Goal: Task Accomplishment & Management: Complete application form

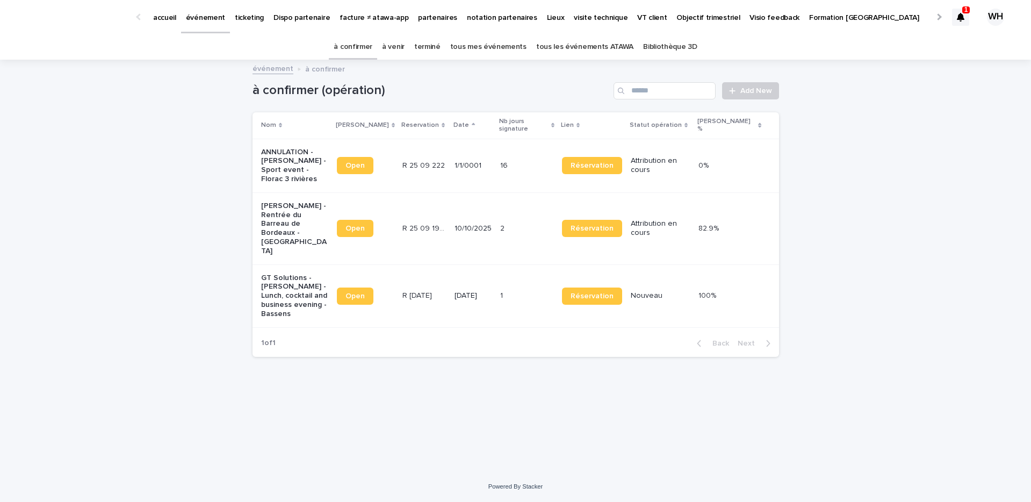
click at [957, 15] on icon at bounding box center [961, 17] width 8 height 9
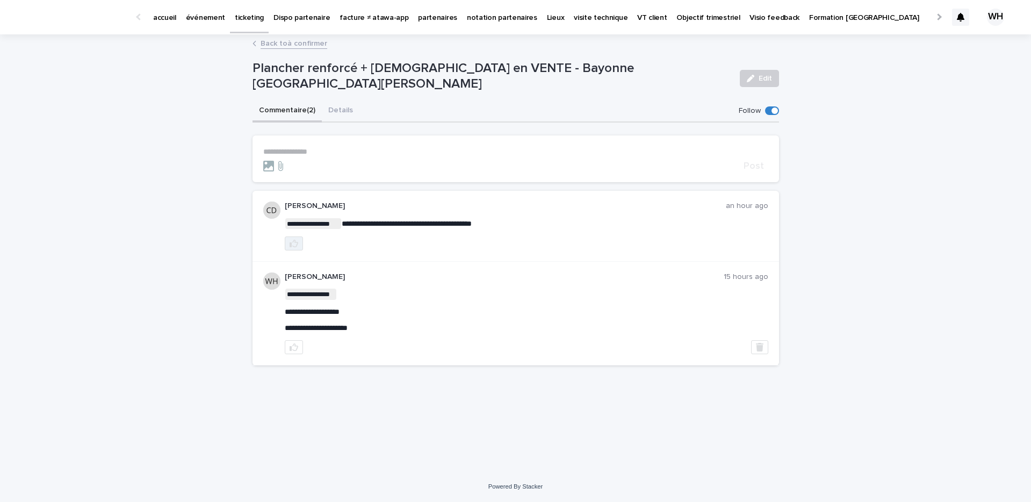
click at [295, 241] on icon "button" at bounding box center [294, 244] width 9 height 8
click at [208, 18] on p "événement" at bounding box center [205, 11] width 39 height 23
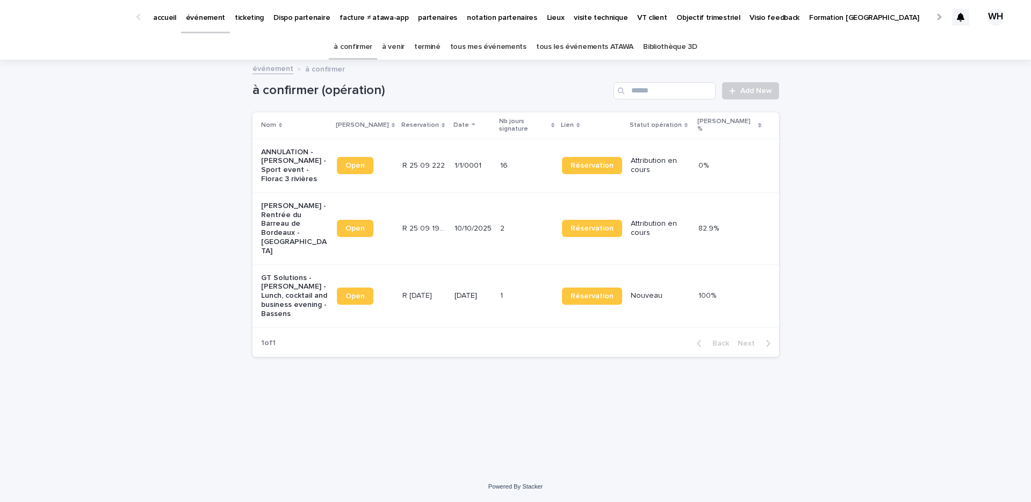
click at [929, 12] on p "Mon profil" at bounding box center [946, 11] width 34 height 23
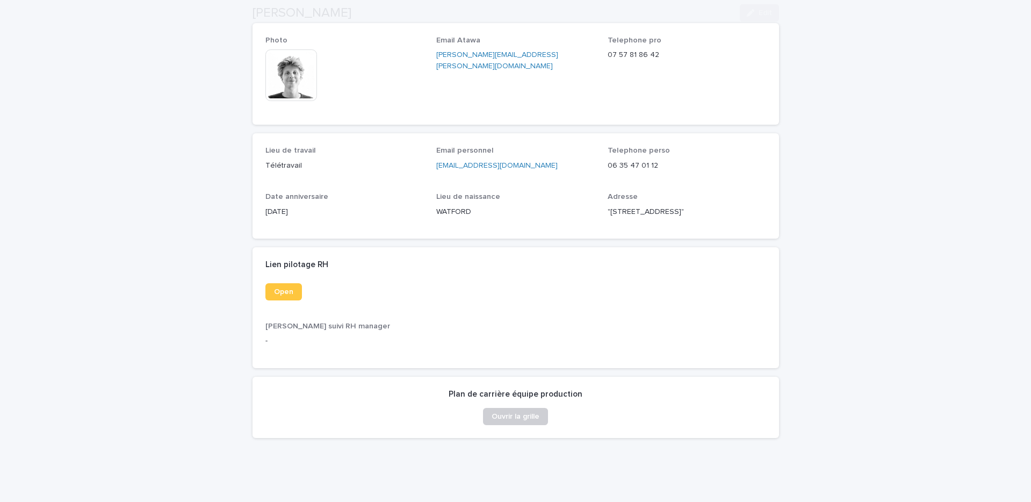
scroll to position [129, 0]
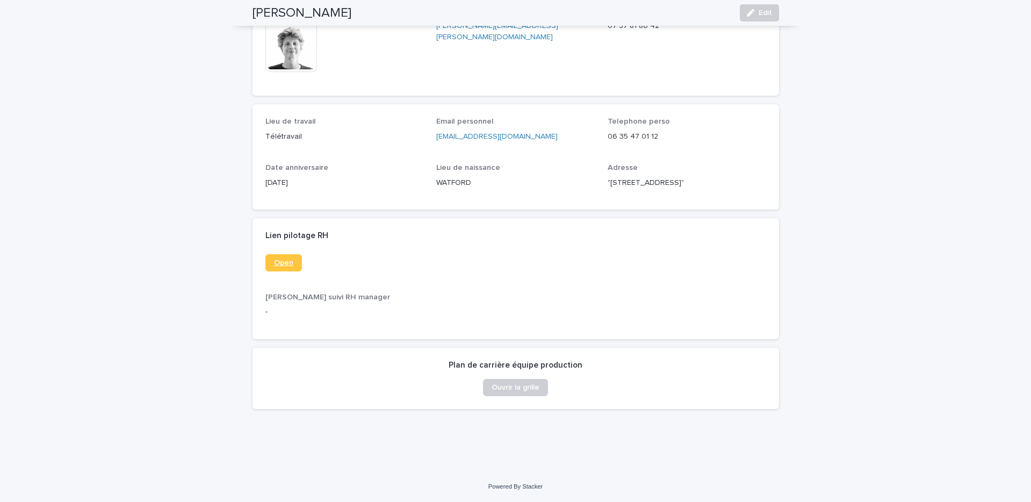
click at [283, 261] on span "Open" at bounding box center [283, 263] width 19 height 8
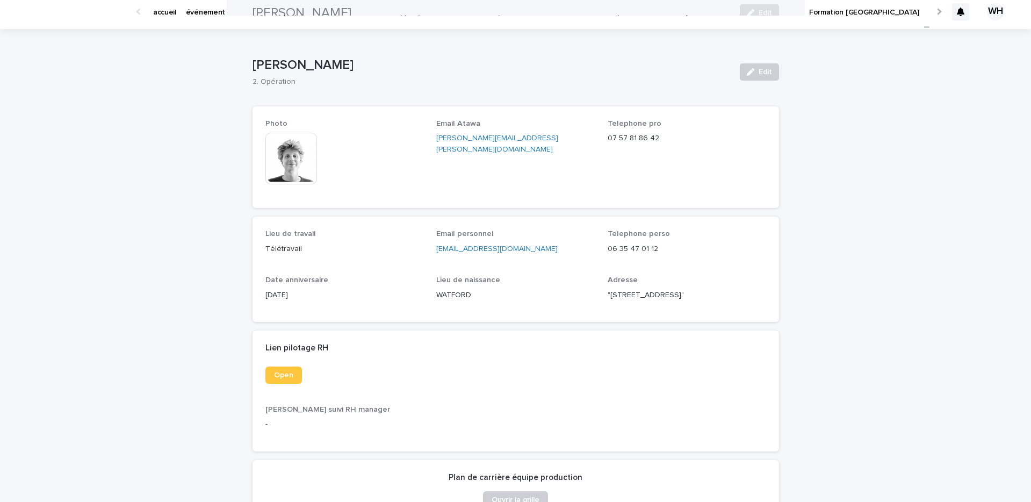
scroll to position [0, 0]
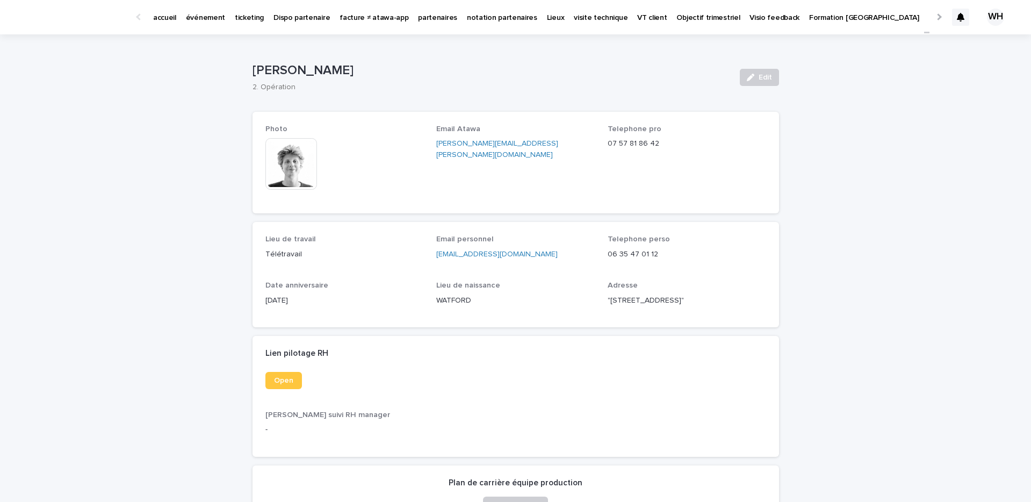
click at [199, 10] on p "événement" at bounding box center [205, 11] width 39 height 23
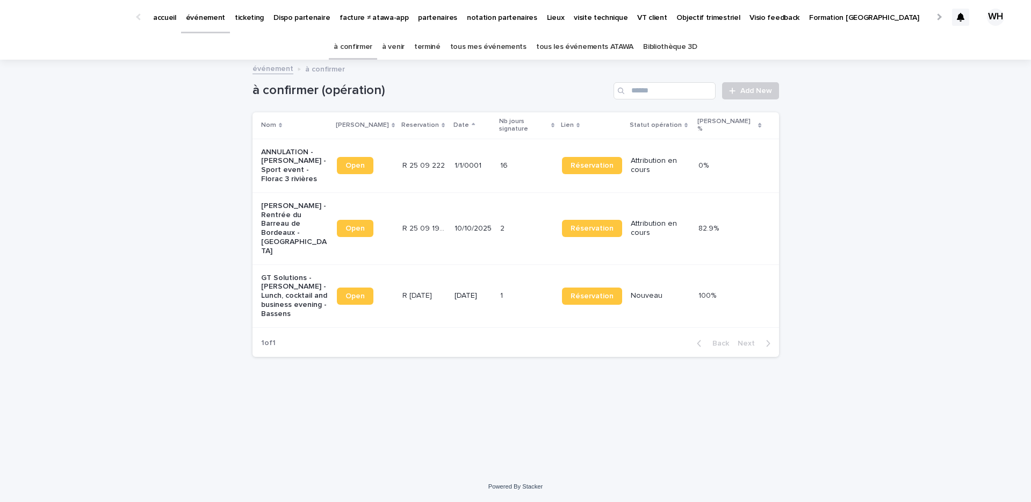
click at [209, 21] on p "événement" at bounding box center [205, 11] width 39 height 23
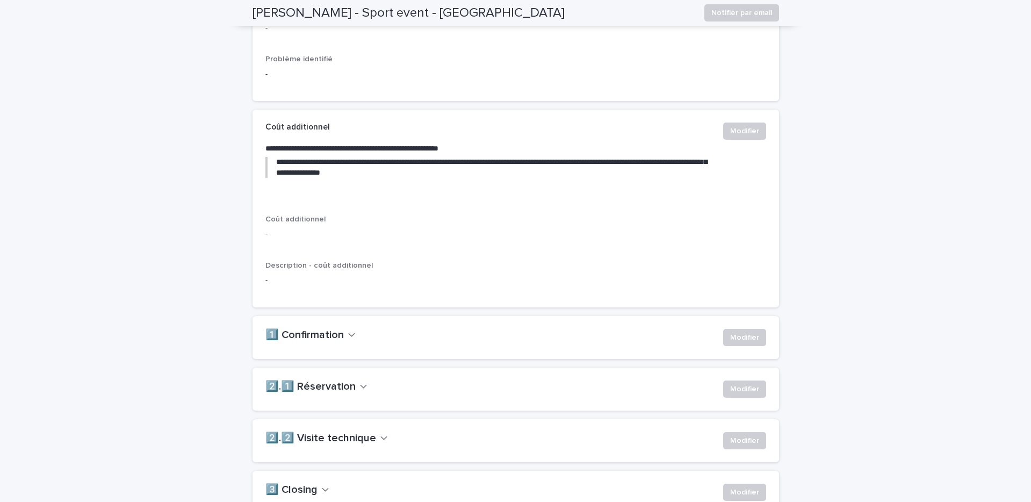
scroll to position [521, 0]
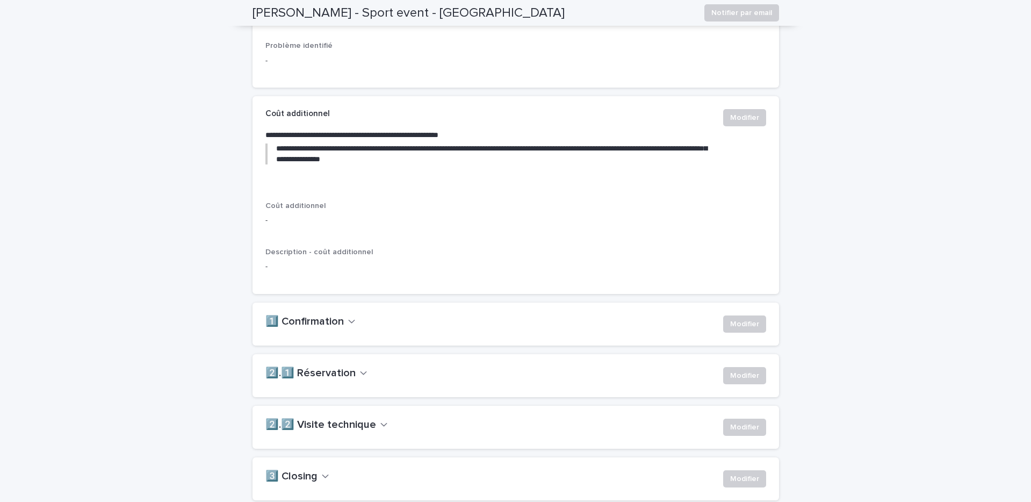
click at [732, 335] on div "1️⃣ Confirmation Modifier" at bounding box center [516, 323] width 527 height 43
click at [734, 329] on span "Modifier" at bounding box center [744, 324] width 29 height 11
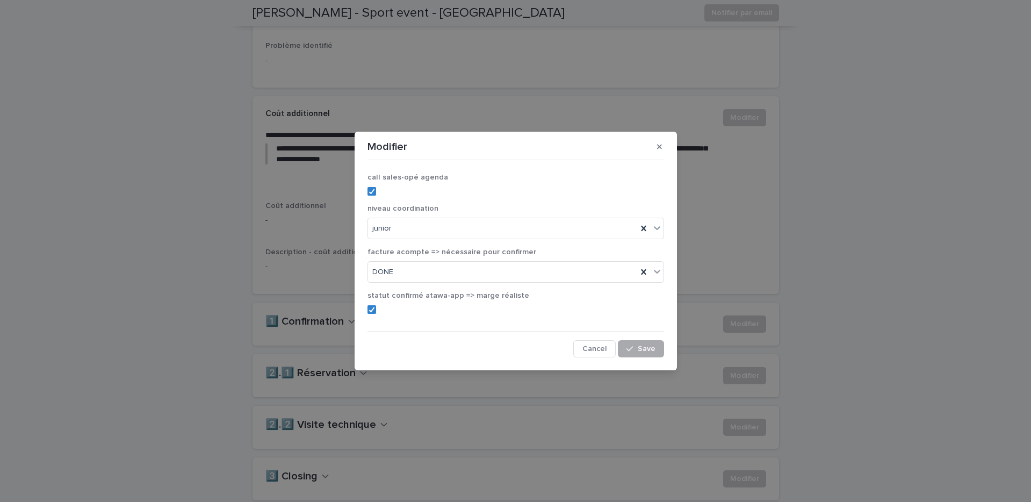
click at [655, 342] on button "Save" at bounding box center [641, 348] width 46 height 17
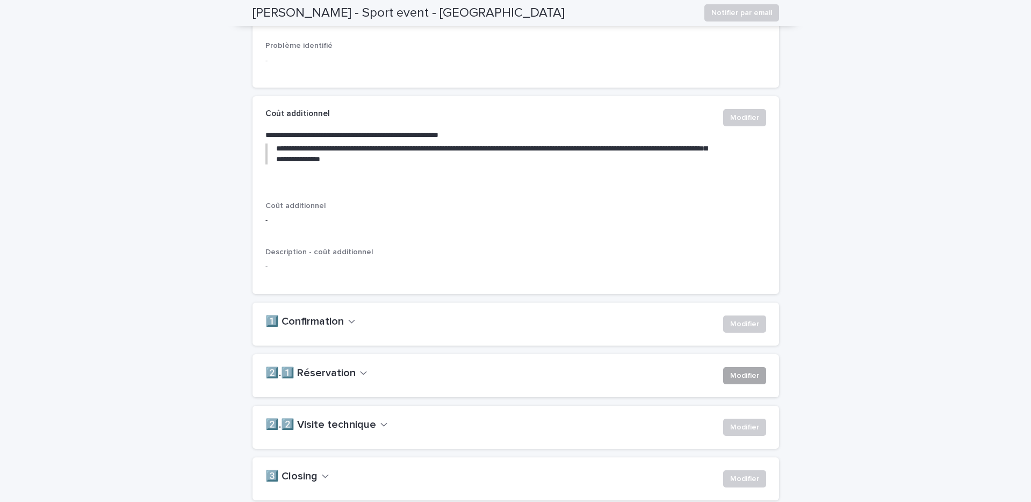
click at [734, 381] on span "Modifier" at bounding box center [744, 375] width 29 height 11
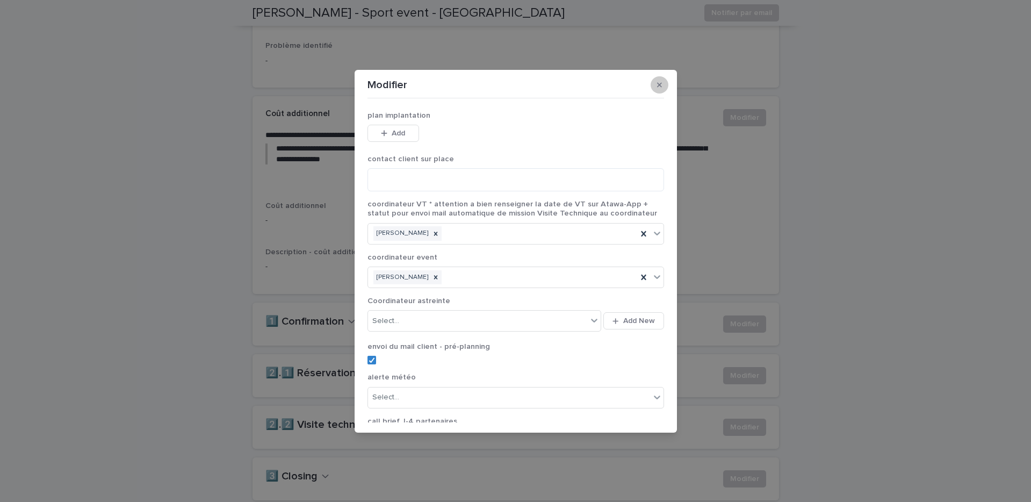
click at [661, 88] on icon "button" at bounding box center [659, 85] width 5 height 8
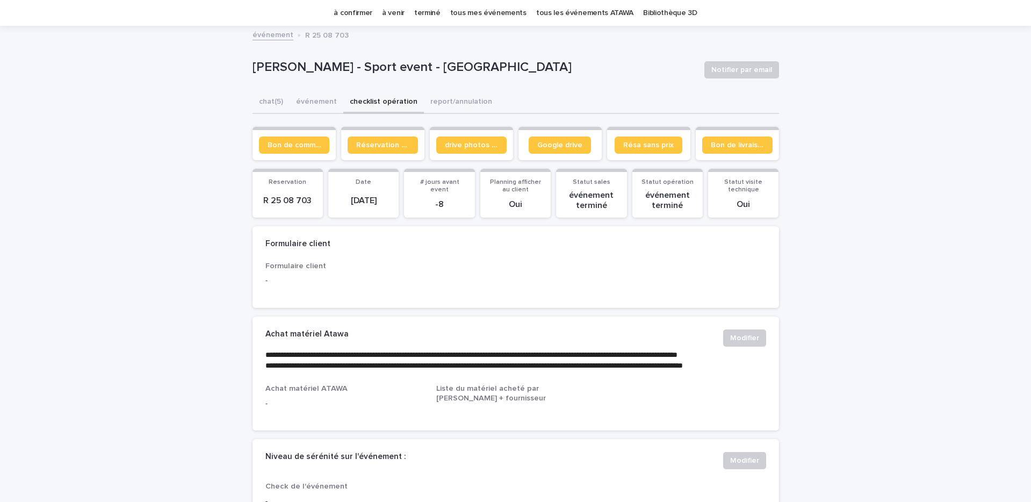
scroll to position [34, 0]
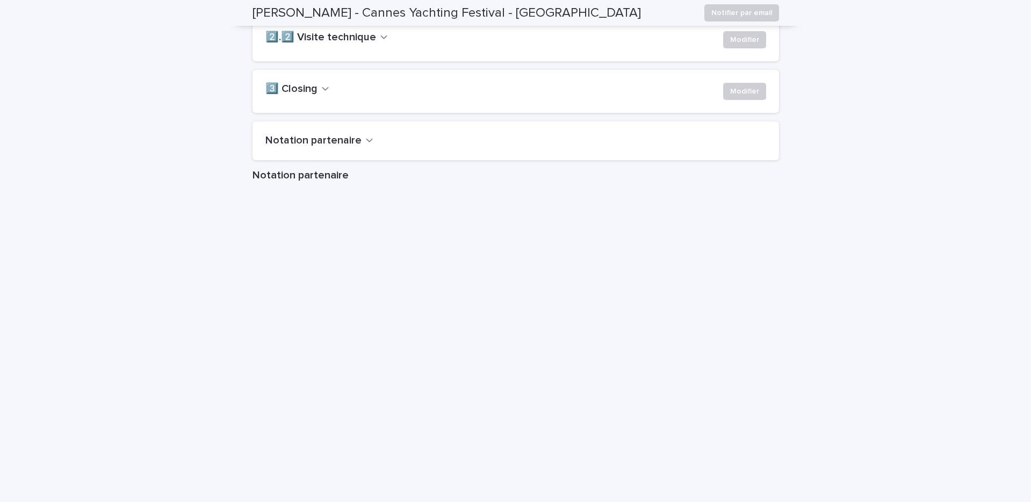
scroll to position [1020, 0]
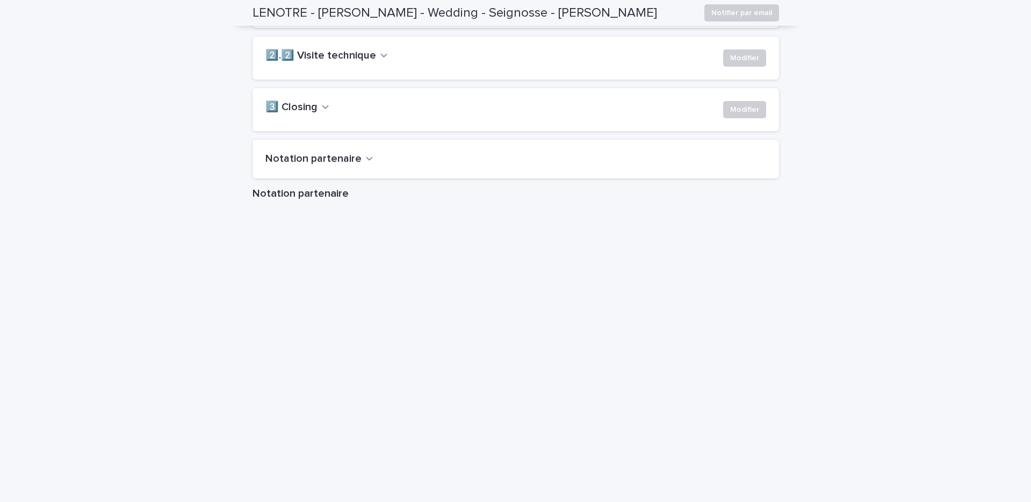
scroll to position [897, 0]
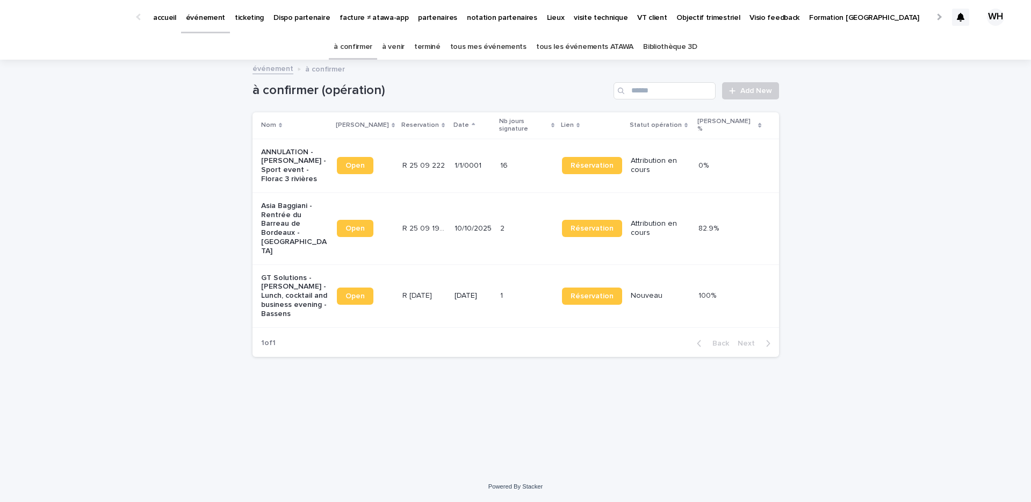
click at [200, 19] on p "événement" at bounding box center [205, 11] width 39 height 23
click at [233, 25] on link "ticketing" at bounding box center [249, 16] width 39 height 33
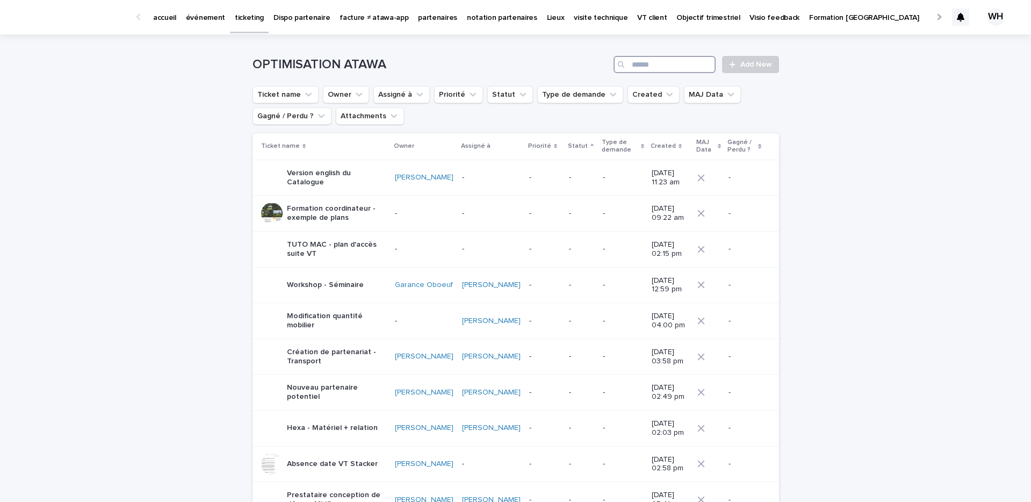
click at [687, 66] on input "Search" at bounding box center [665, 64] width 102 height 17
click at [414, 93] on icon "Assigné à" at bounding box center [419, 94] width 11 height 11
type input "*******"
click at [440, 170] on div "William Hearsey" at bounding box center [443, 163] width 138 height 17
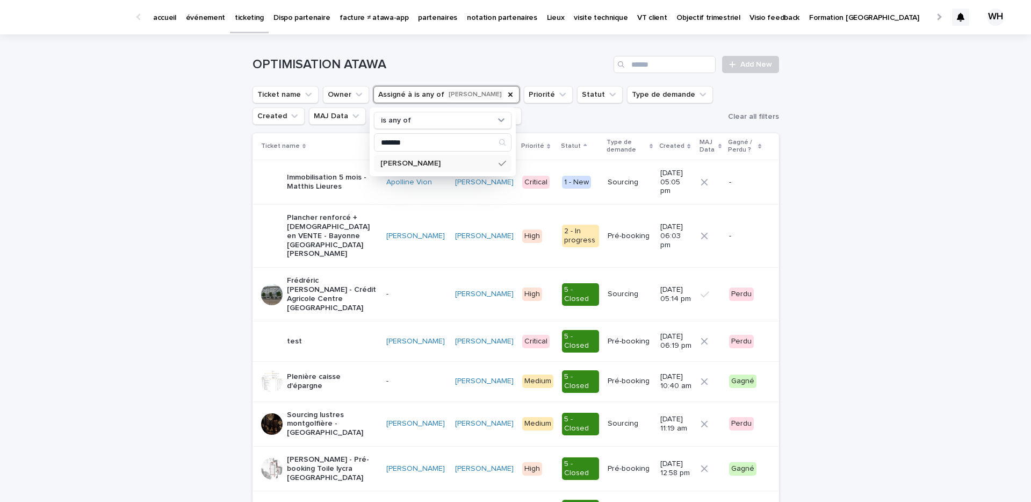
click at [341, 177] on p "Immobilisation 5 mois - Matthis Lieures" at bounding box center [332, 182] width 91 height 18
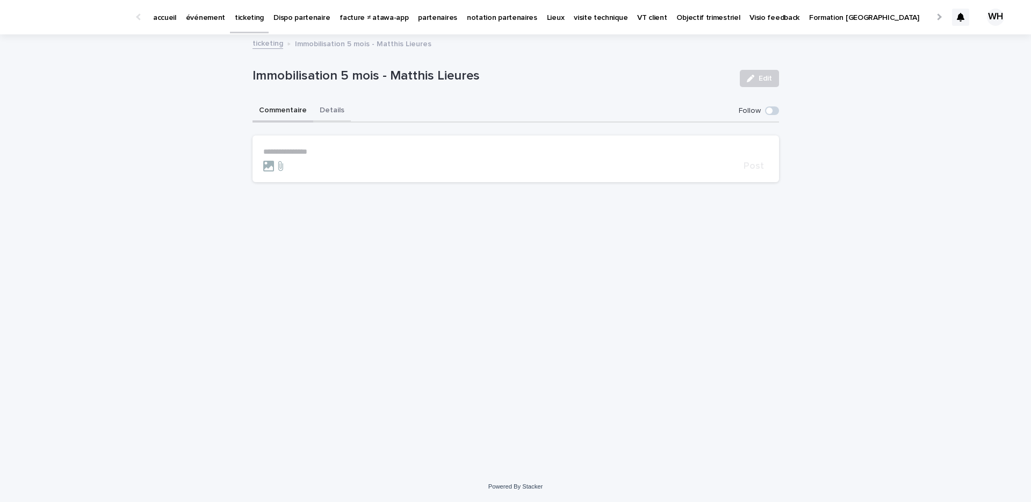
click at [323, 112] on button "Details" at bounding box center [332, 111] width 38 height 23
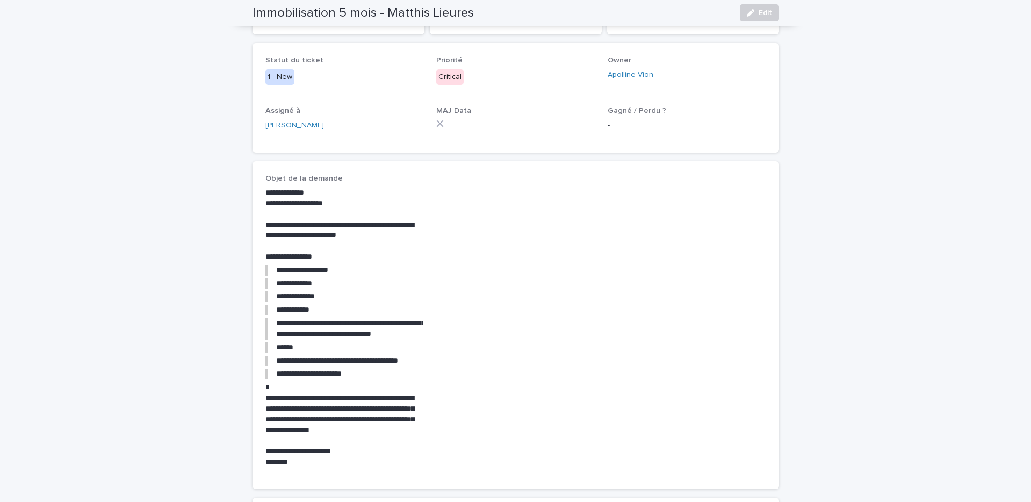
scroll to position [174, 0]
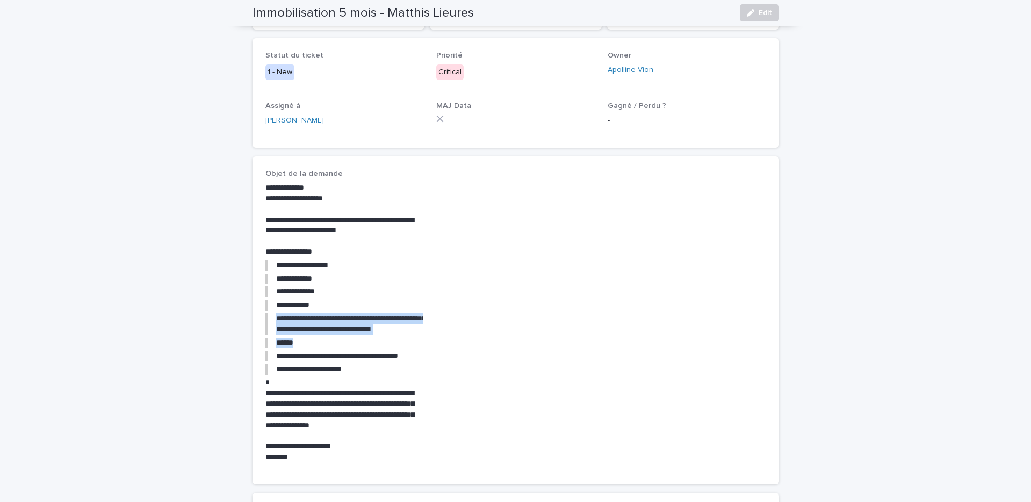
drag, startPoint x: 315, startPoint y: 345, endPoint x: 269, endPoint y: 314, distance: 55.9
click at [269, 314] on div "**********" at bounding box center [344, 323] width 158 height 280
copy div "**********"
click at [402, 230] on p "**********" at bounding box center [344, 225] width 158 height 21
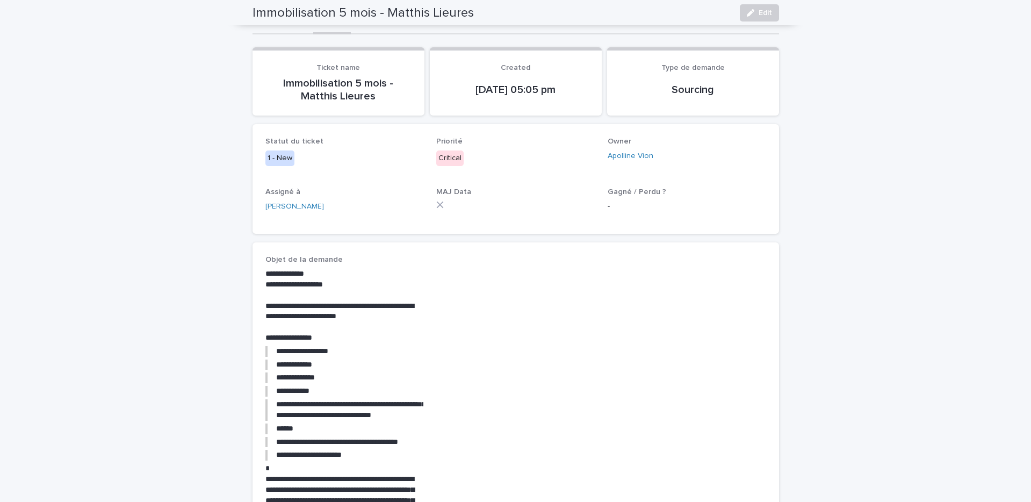
scroll to position [75, 0]
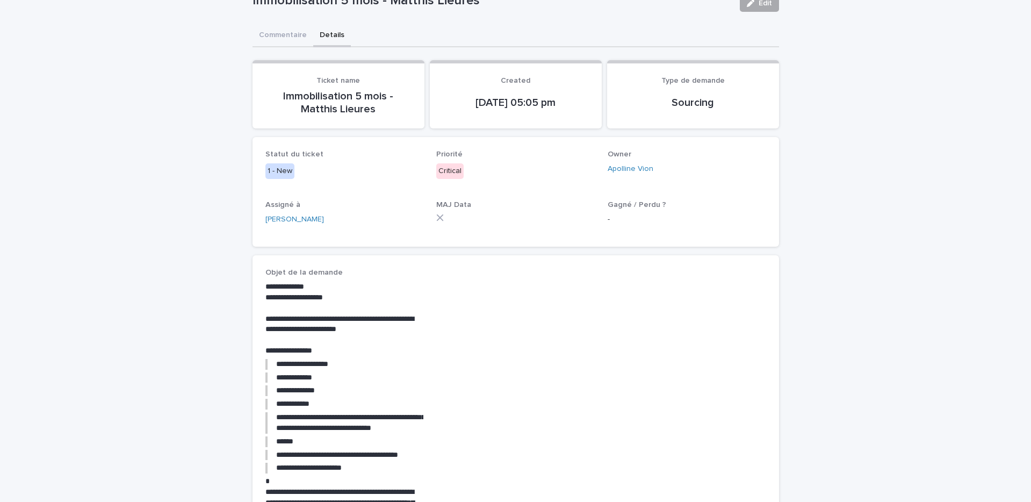
click at [756, 11] on button "Edit" at bounding box center [759, 3] width 39 height 17
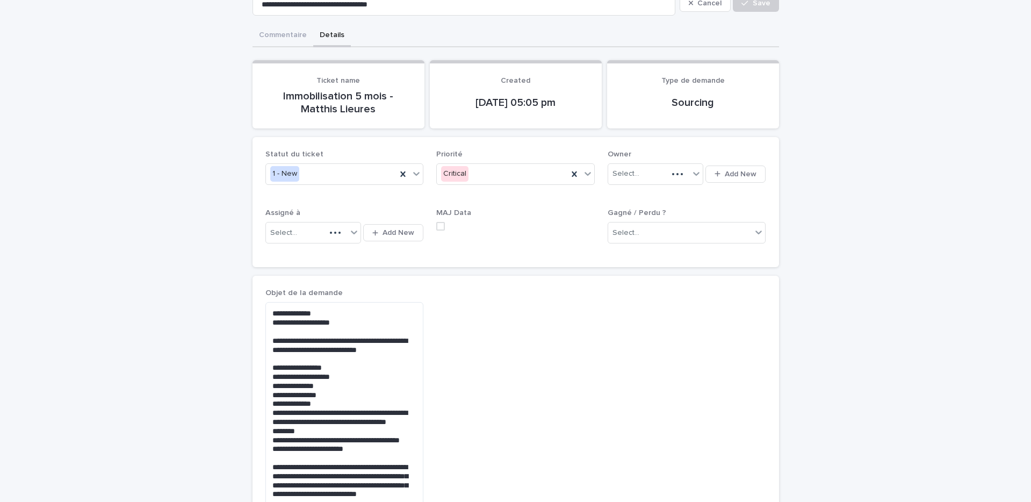
scroll to position [0, 0]
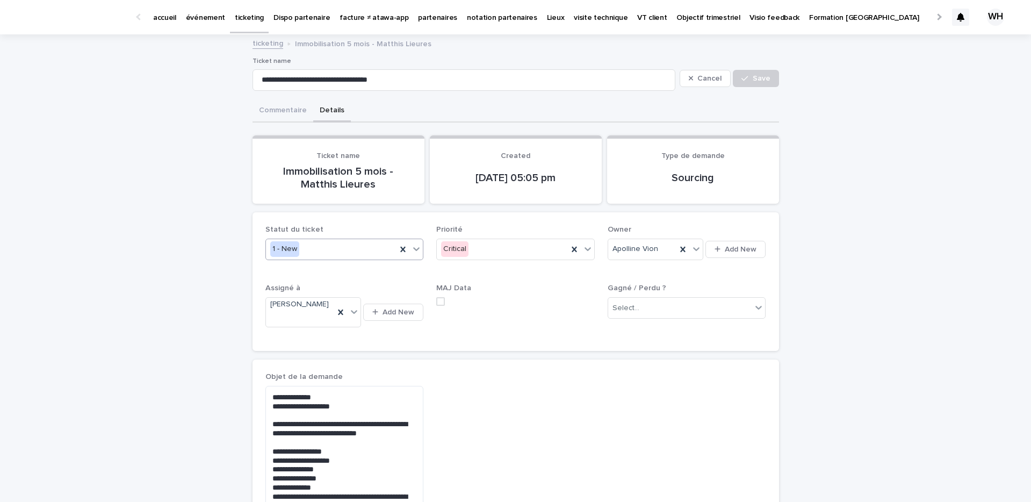
click at [396, 250] on div "1 - New" at bounding box center [331, 249] width 131 height 18
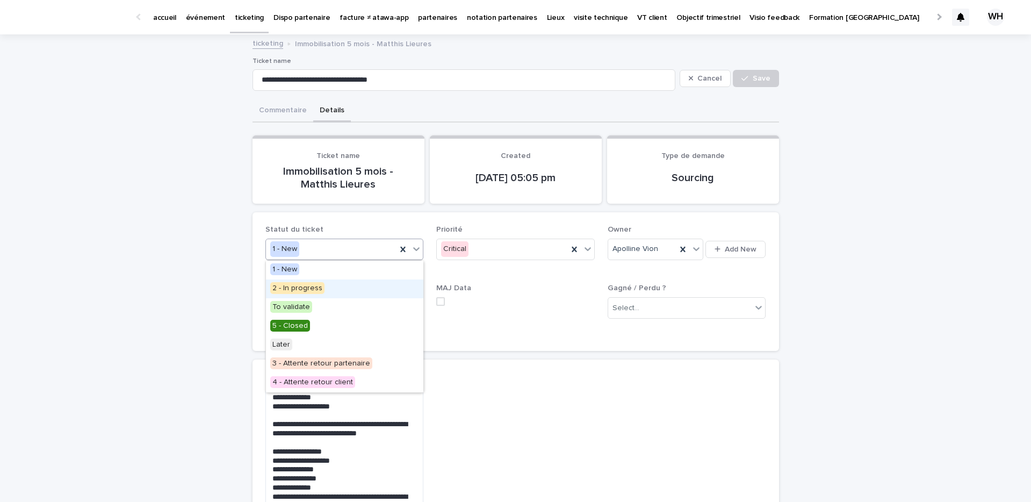
click at [342, 290] on div "2 - In progress" at bounding box center [344, 288] width 157 height 19
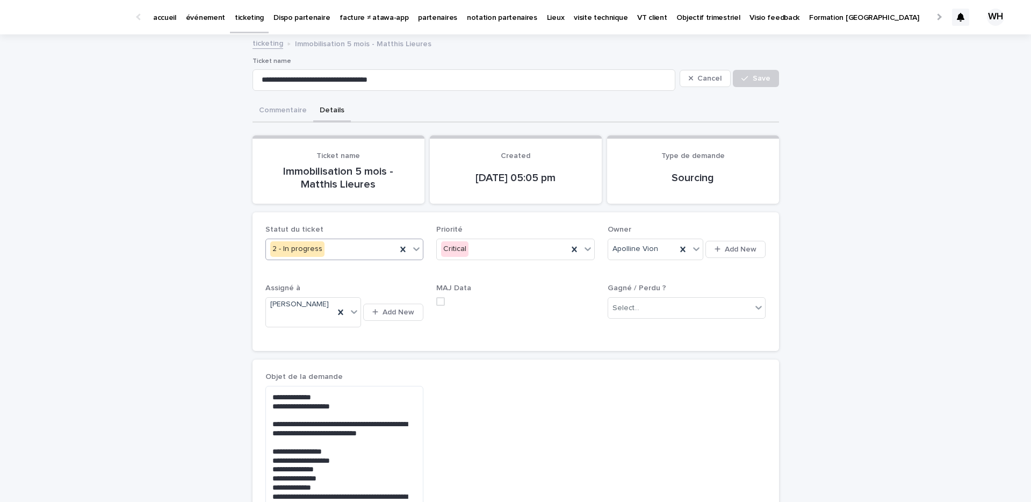
click at [769, 67] on div "Cancel Save" at bounding box center [729, 78] width 99 height 43
click at [769, 71] on button "Save" at bounding box center [756, 78] width 46 height 17
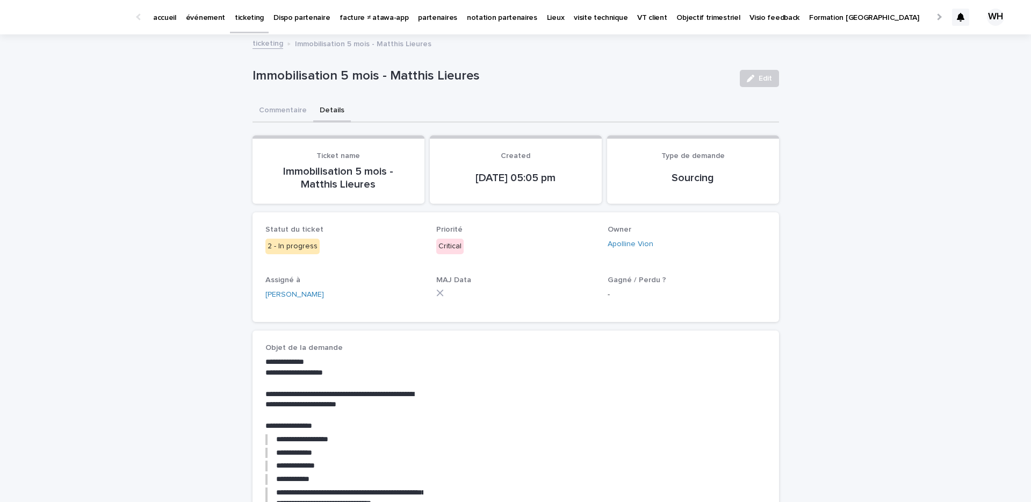
click at [186, 16] on p "événement" at bounding box center [205, 11] width 39 height 23
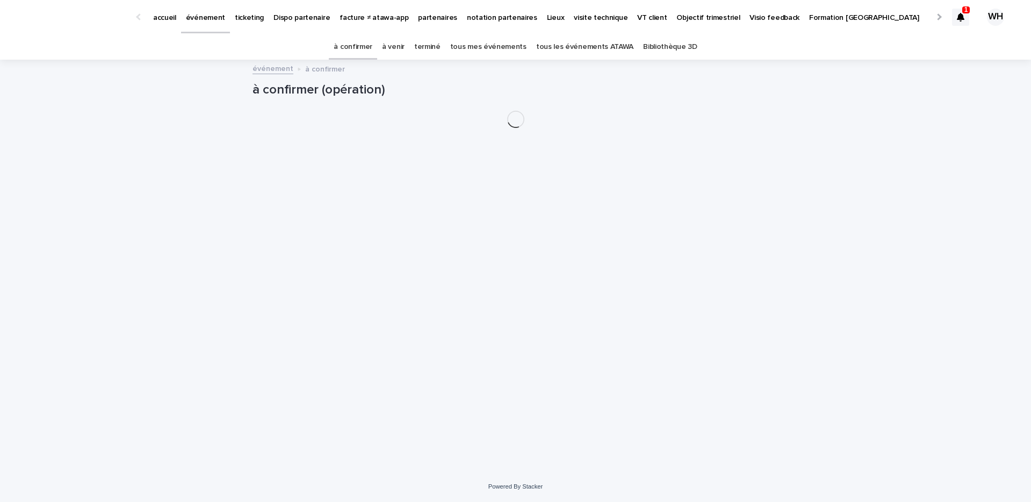
click at [960, 24] on div at bounding box center [960, 17] width 17 height 17
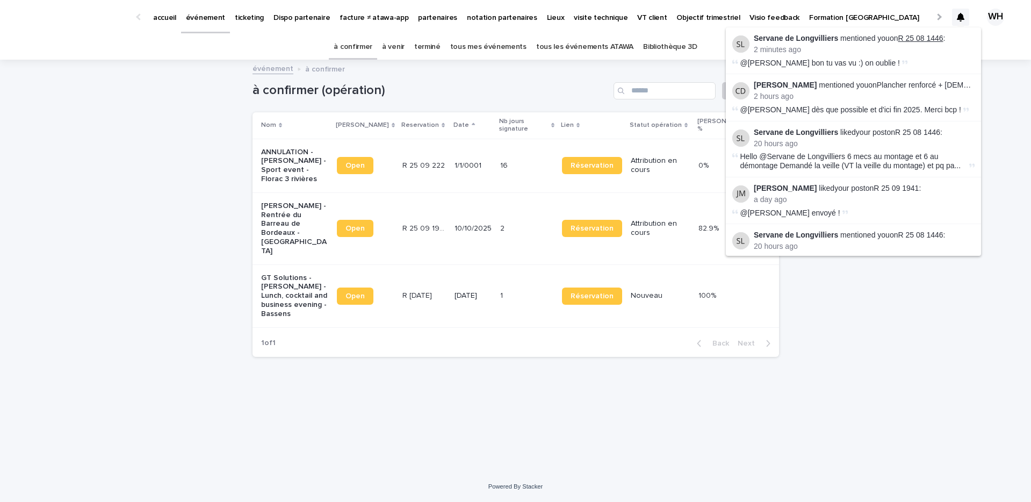
click at [903, 34] on link "R 25 08 1446" at bounding box center [920, 38] width 45 height 9
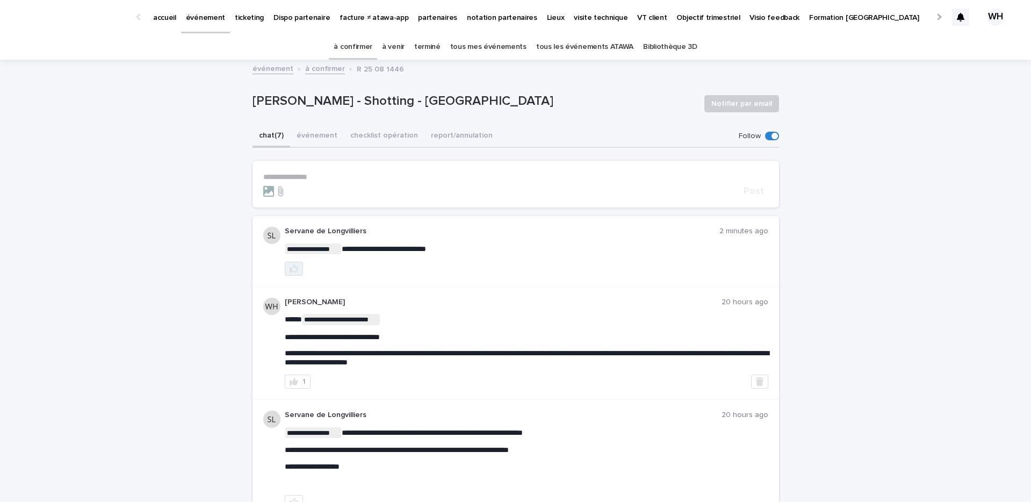
click at [291, 275] on button "button" at bounding box center [294, 269] width 18 height 14
click at [961, 17] on icon at bounding box center [961, 17] width 8 height 9
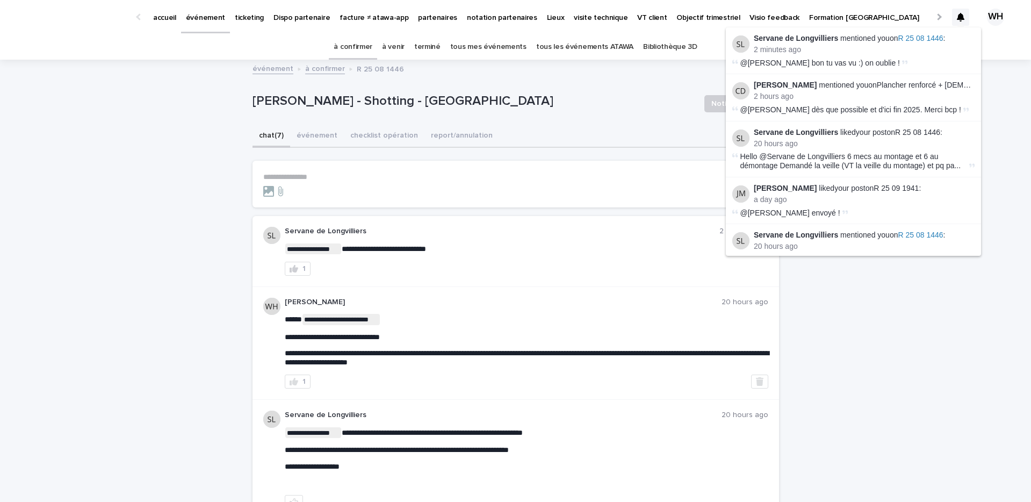
click at [989, 62] on div "événement à confirmer R 25 08 1446" at bounding box center [515, 69] width 1031 height 15
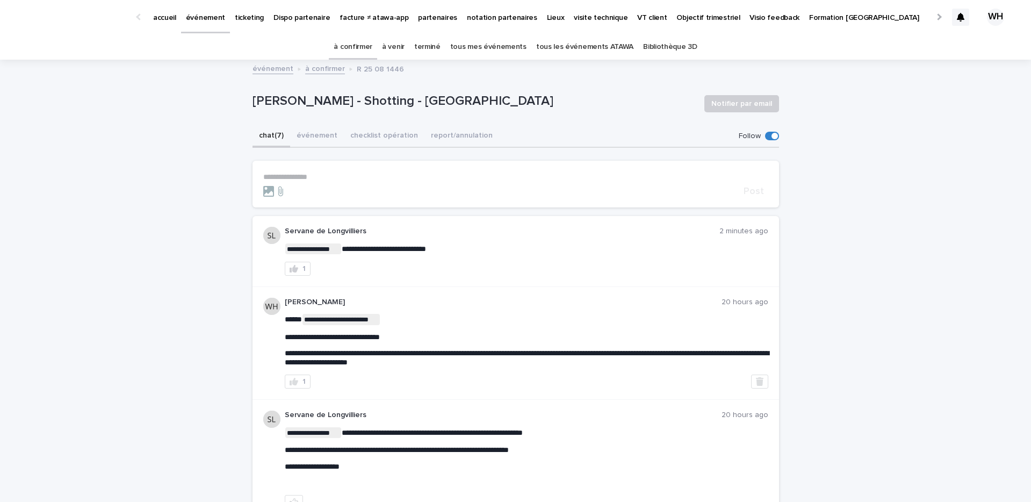
click at [203, 23] on link "événement" at bounding box center [205, 16] width 49 height 32
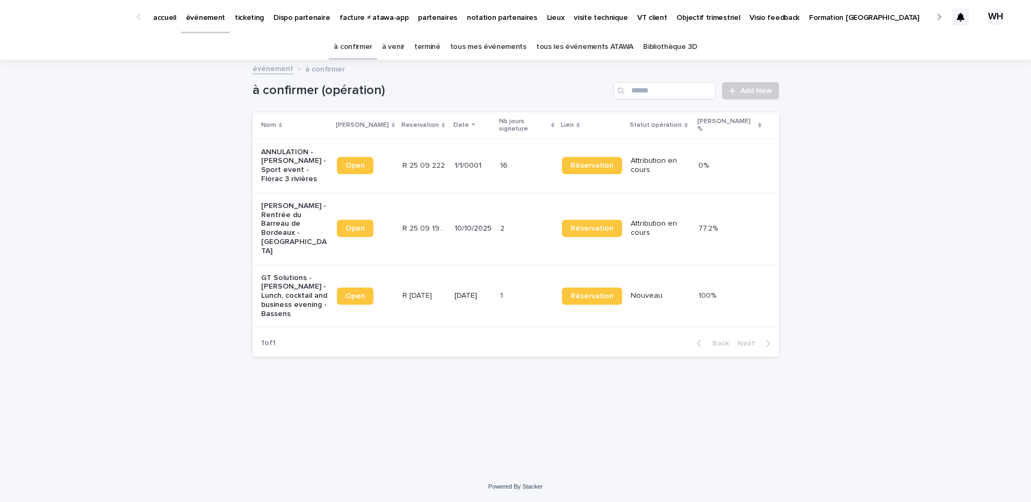
click at [247, 26] on link "ticketing" at bounding box center [249, 16] width 39 height 33
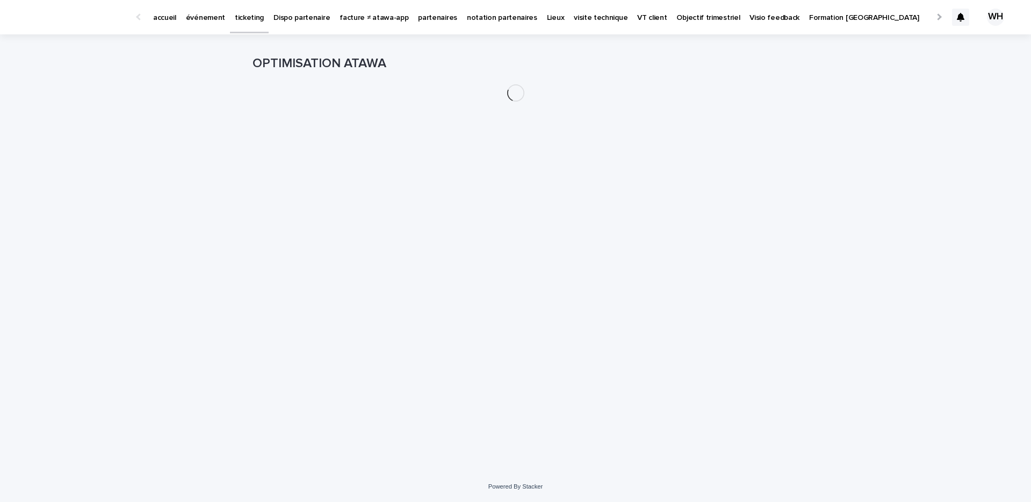
click at [198, 26] on link "événement" at bounding box center [205, 16] width 49 height 33
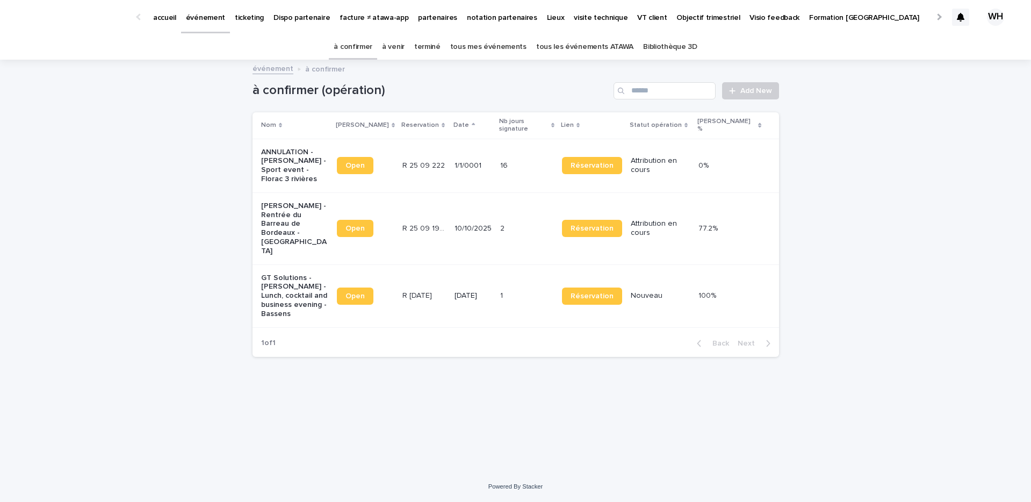
click at [235, 20] on p "ticketing" at bounding box center [249, 11] width 29 height 23
click at [929, 20] on p "Mon profil" at bounding box center [946, 11] width 34 height 23
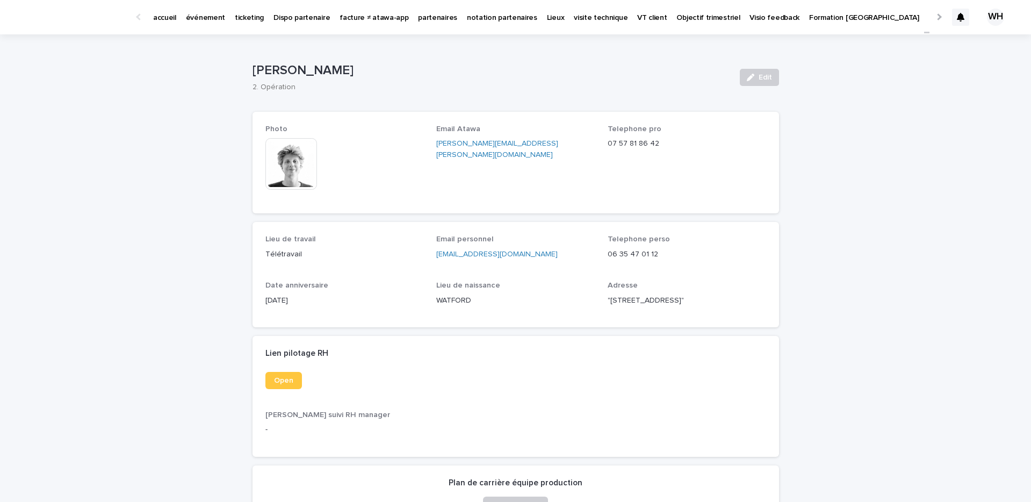
click at [209, 16] on p "événement" at bounding box center [205, 11] width 39 height 23
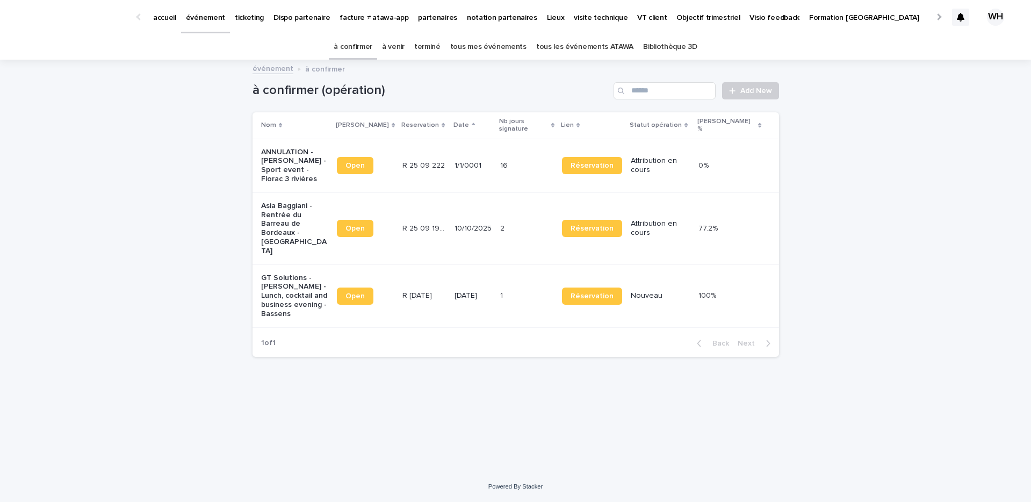
click at [426, 264] on td "R [DATE] R [DATE]" at bounding box center [424, 295] width 53 height 63
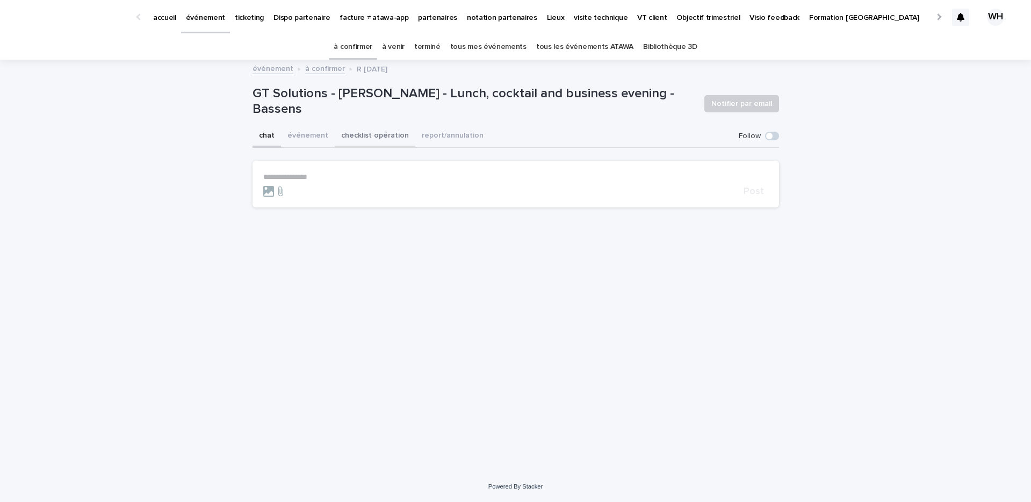
click at [373, 136] on button "checklist opération" at bounding box center [375, 136] width 81 height 23
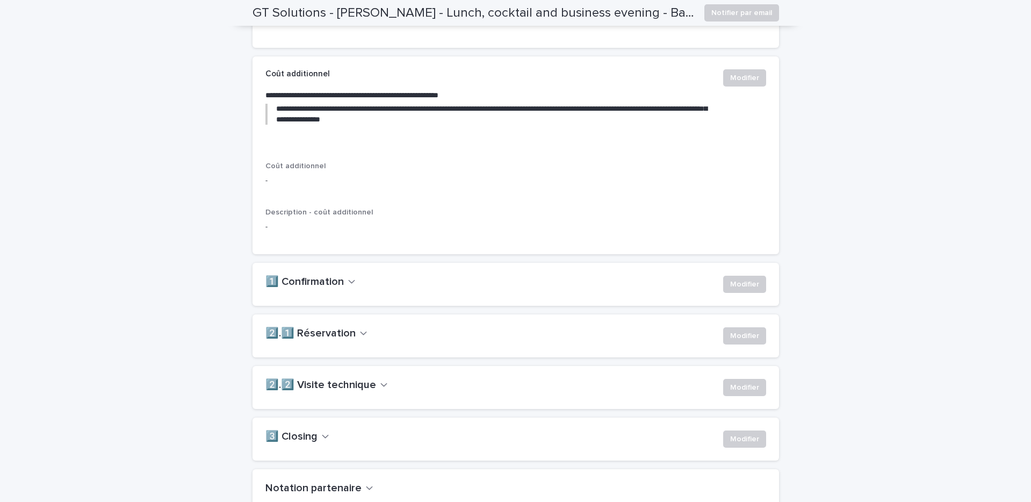
scroll to position [568, 0]
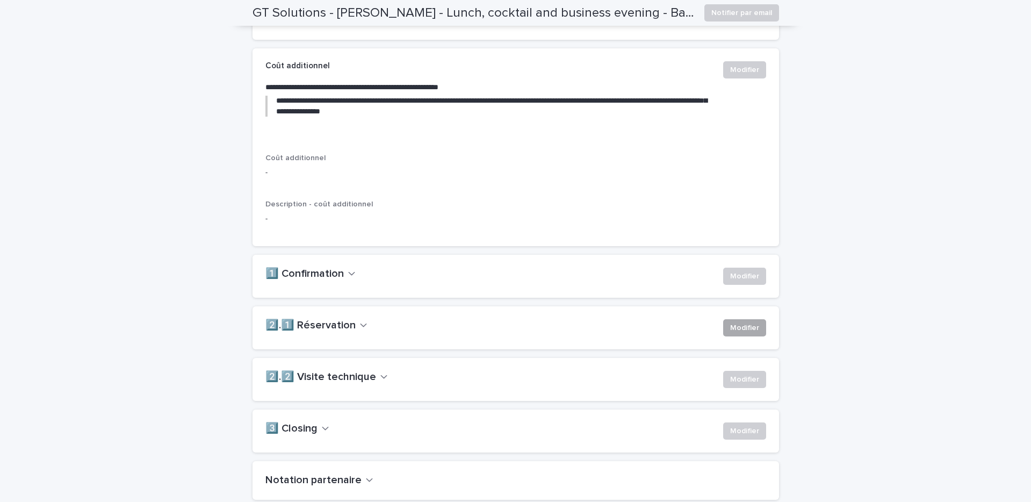
click at [759, 336] on button "Modifier" at bounding box center [744, 327] width 43 height 17
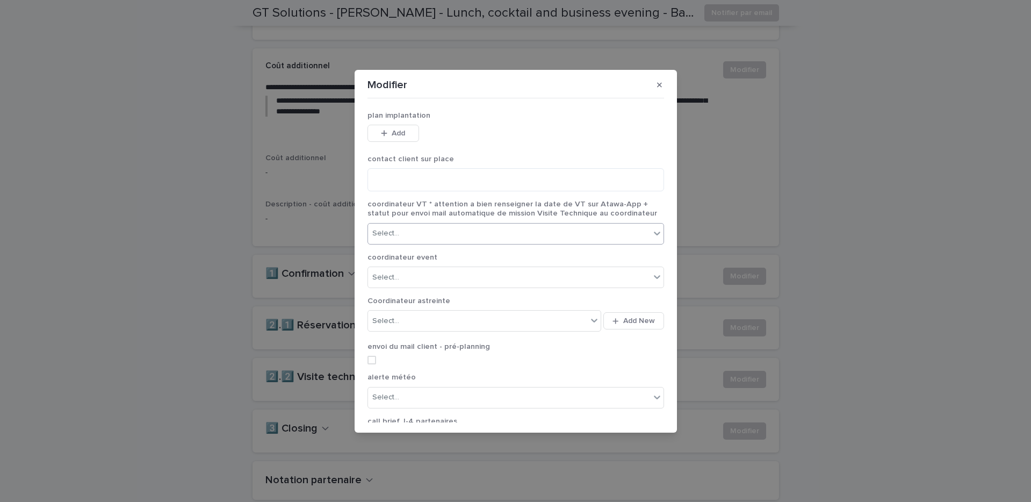
click at [491, 225] on div "Select..." at bounding box center [509, 234] width 282 height 18
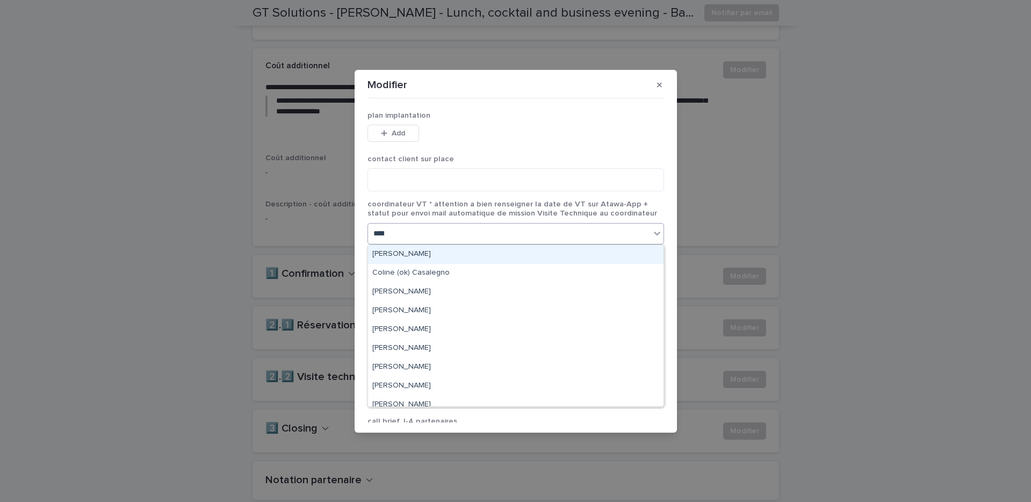
type input "******"
click at [472, 261] on div "Coline (ok) Casalegno" at bounding box center [515, 254] width 295 height 19
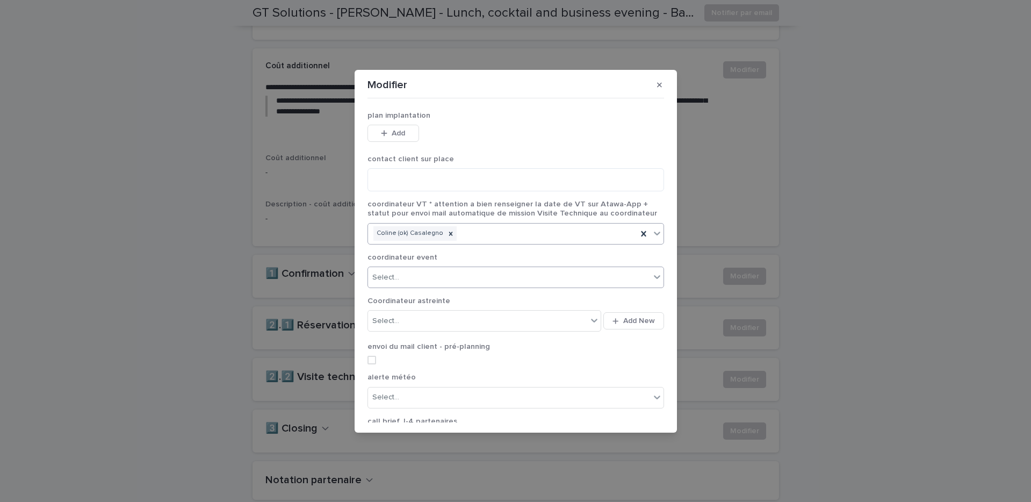
click at [454, 277] on div "Select..." at bounding box center [509, 278] width 282 height 18
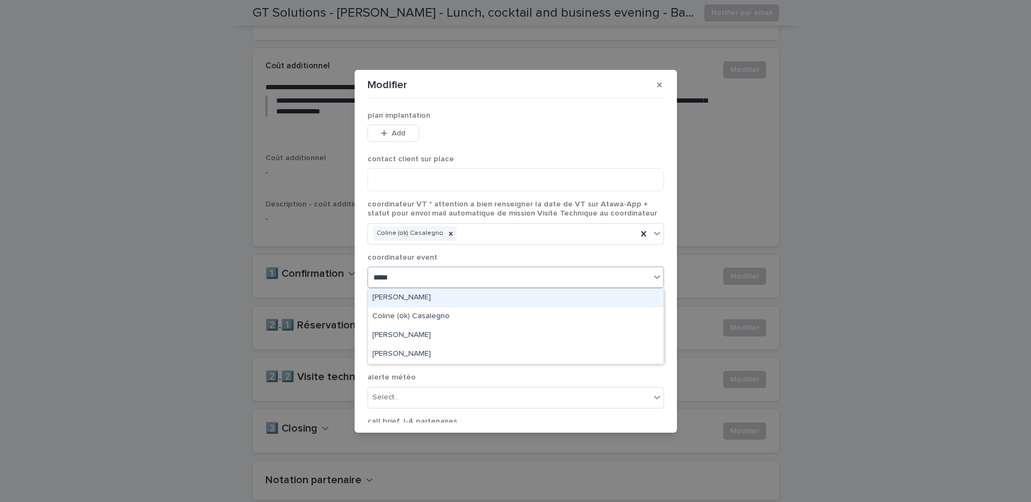
type input "******"
click at [442, 299] on div "Coline (ok) Casalegno" at bounding box center [515, 298] width 295 height 19
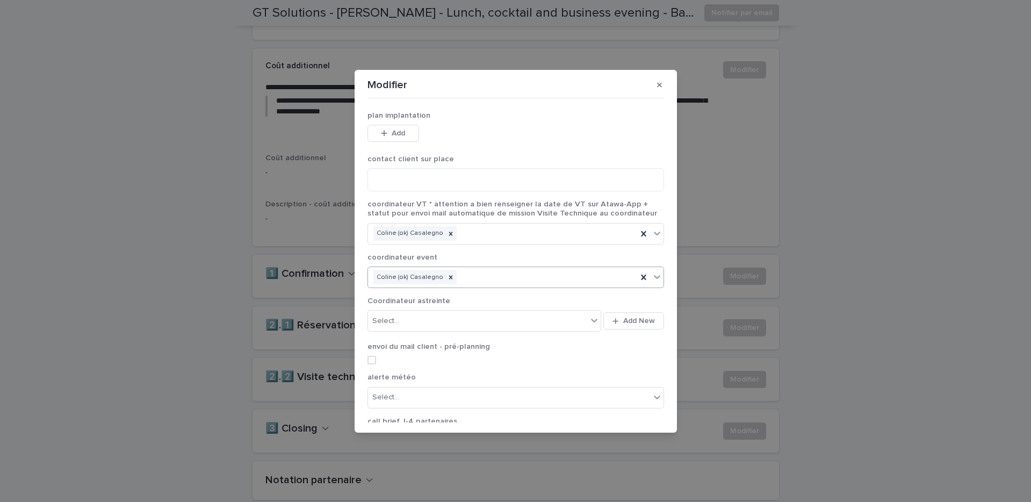
scroll to position [122, 0]
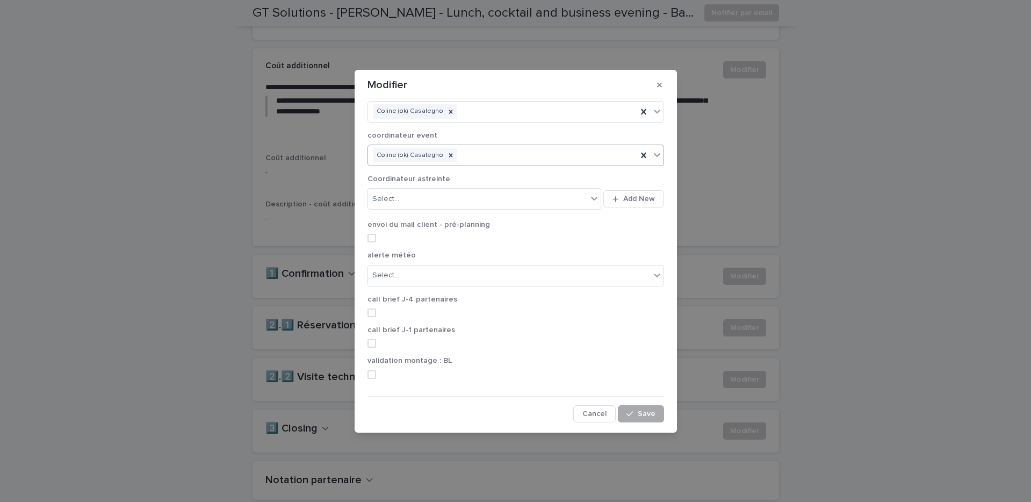
click at [631, 410] on icon "button" at bounding box center [629, 414] width 6 height 8
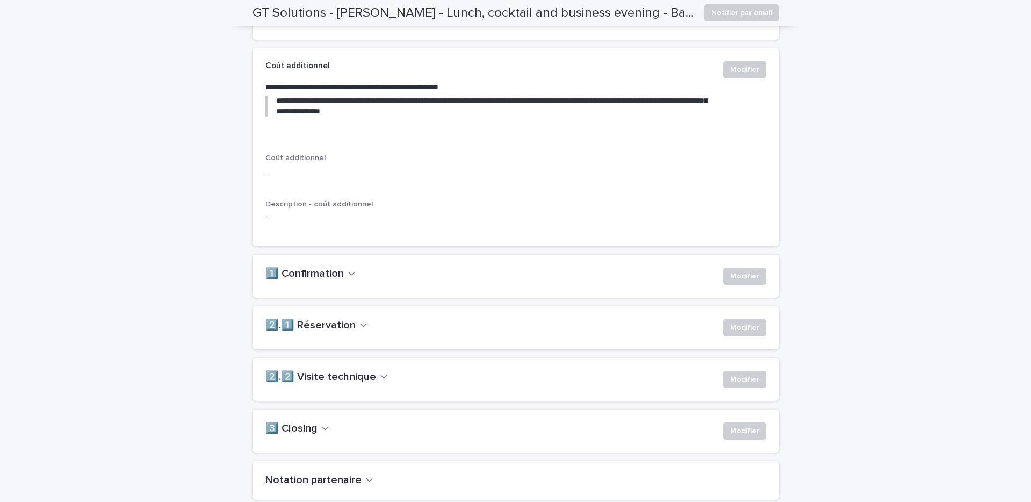
scroll to position [0, 0]
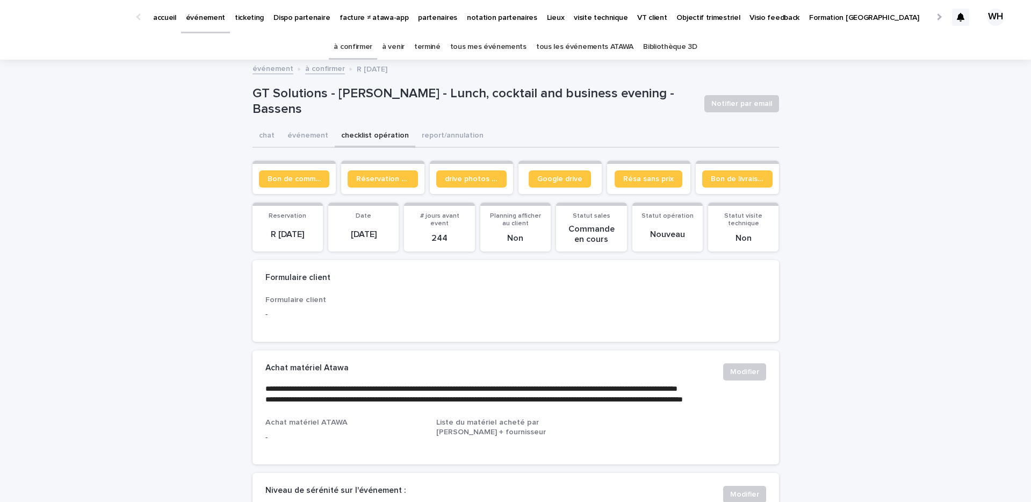
click at [200, 17] on p "événement" at bounding box center [205, 11] width 39 height 23
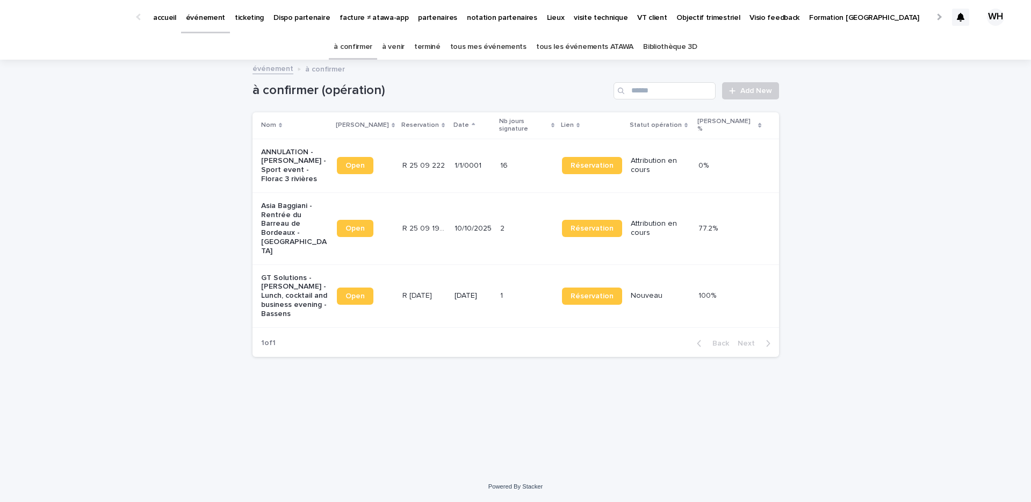
click at [929, 16] on p "Mon profil" at bounding box center [946, 11] width 34 height 23
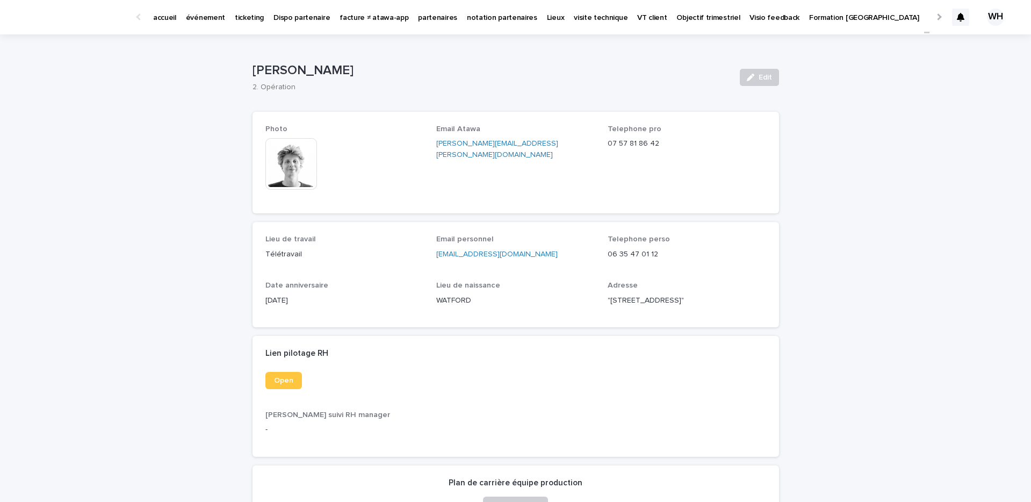
click at [206, 19] on p "événement" at bounding box center [205, 11] width 39 height 23
